Goal: Task Accomplishment & Management: Manage account settings

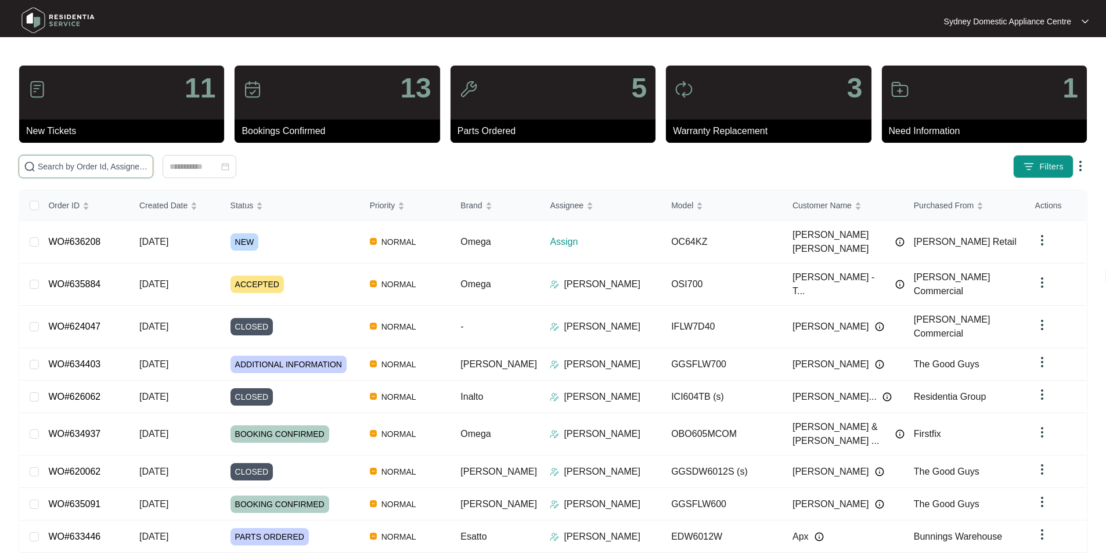
click at [148, 161] on input "text" at bounding box center [93, 166] width 110 height 13
paste input "636208"
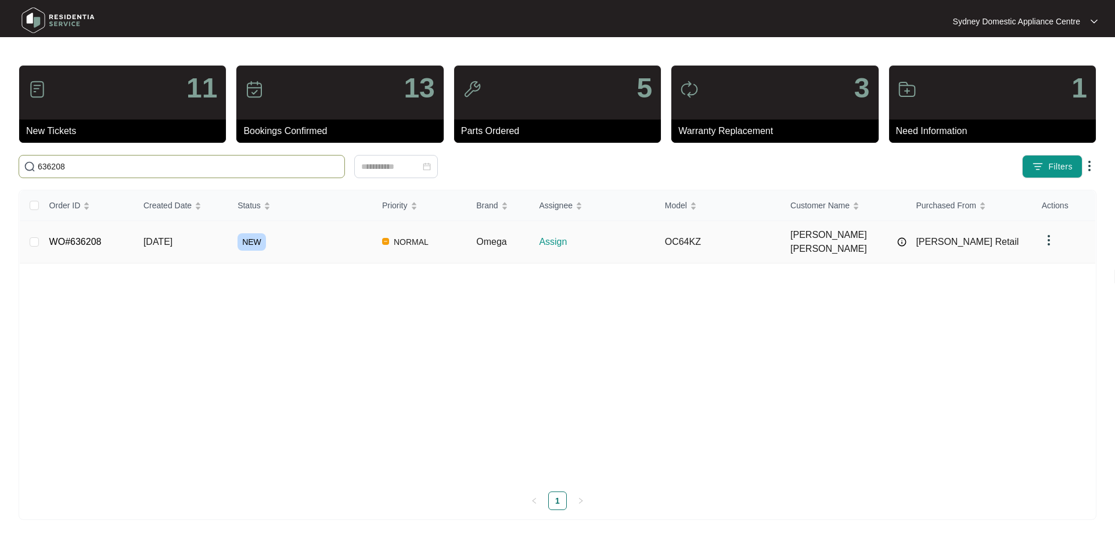
type input "636208"
click at [93, 238] on link "WO#636208" at bounding box center [75, 242] width 52 height 10
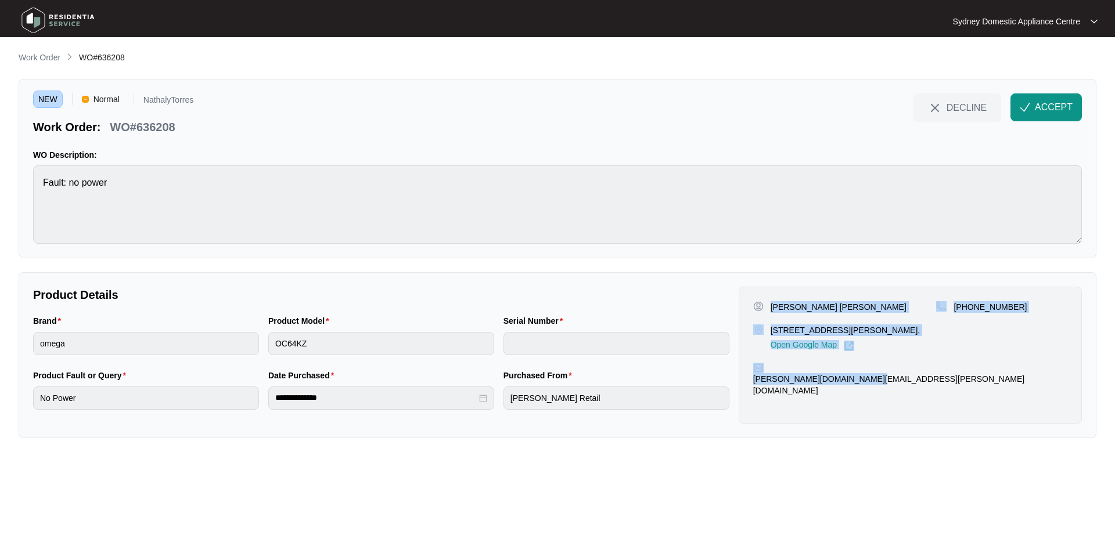
drag, startPoint x: 911, startPoint y: 381, endPoint x: 769, endPoint y: 301, distance: 163.5
click at [769, 301] on div "[PERSON_NAME] [PERSON_NAME] [STREET_ADDRESS][PERSON_NAME][PERSON_NAME], Open Go…" at bounding box center [909, 355] width 343 height 137
copy div "[PERSON_NAME] [PERSON_NAME] [STREET_ADDRESS][PERSON_NAME][PERSON_NAME], Open Go…"
click at [1030, 114] on button "ACCEPT" at bounding box center [1045, 107] width 71 height 28
